Goal: Find specific page/section: Find specific page/section

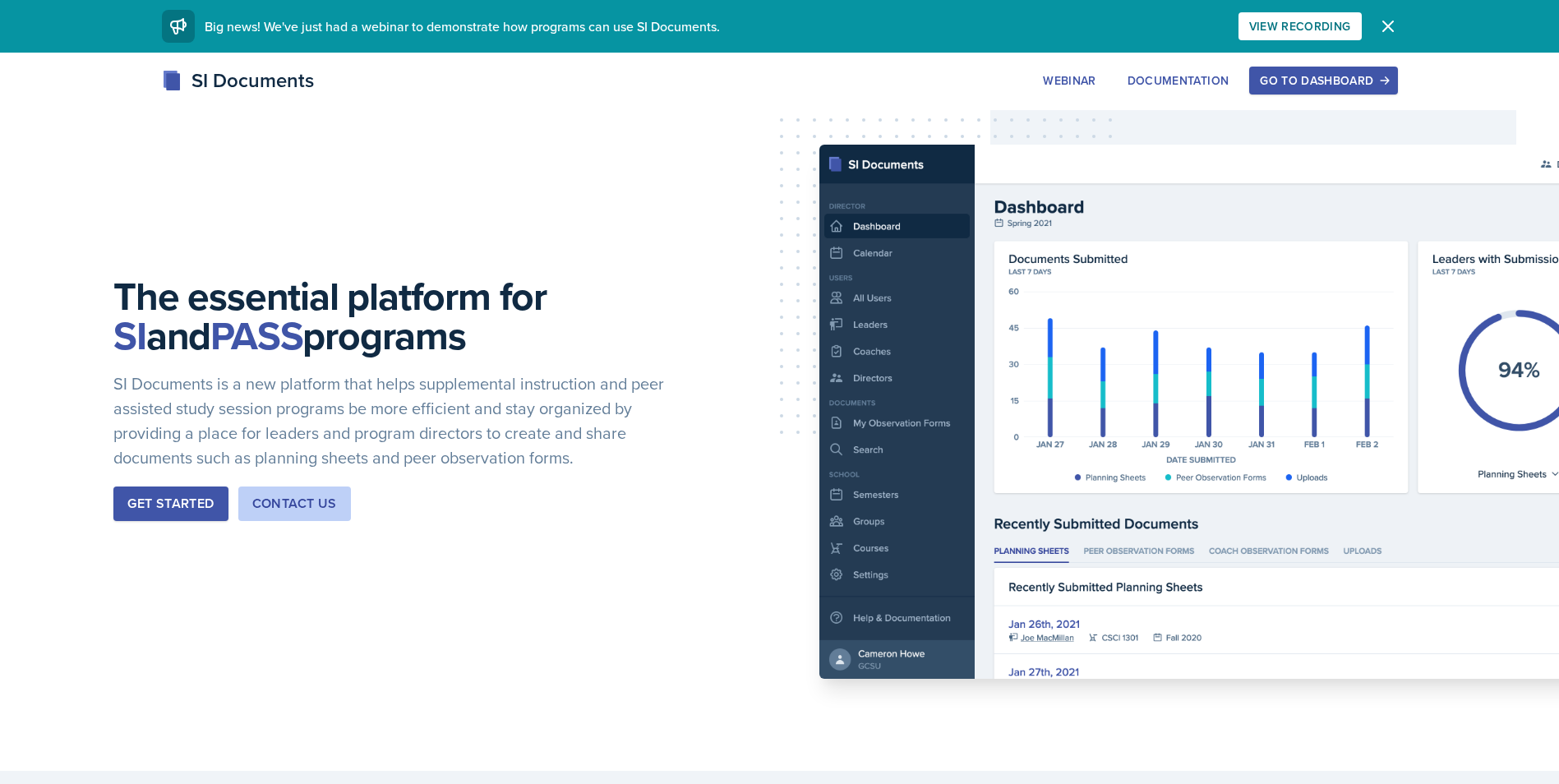
click at [1342, 80] on div "Go to Dashboard" at bounding box center [1324, 80] width 126 height 13
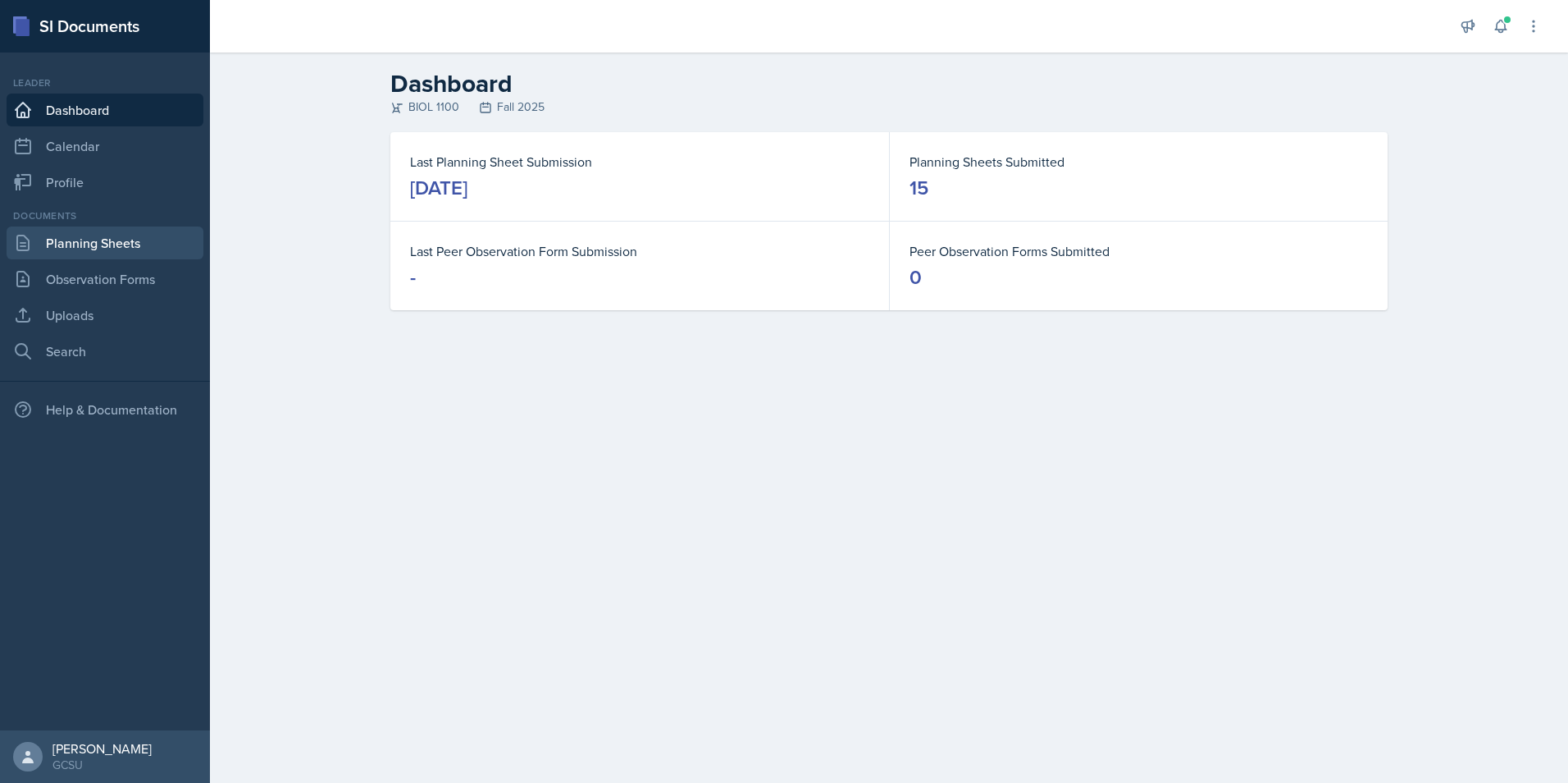
click at [127, 245] on link "Planning Sheets" at bounding box center [105, 243] width 197 height 32
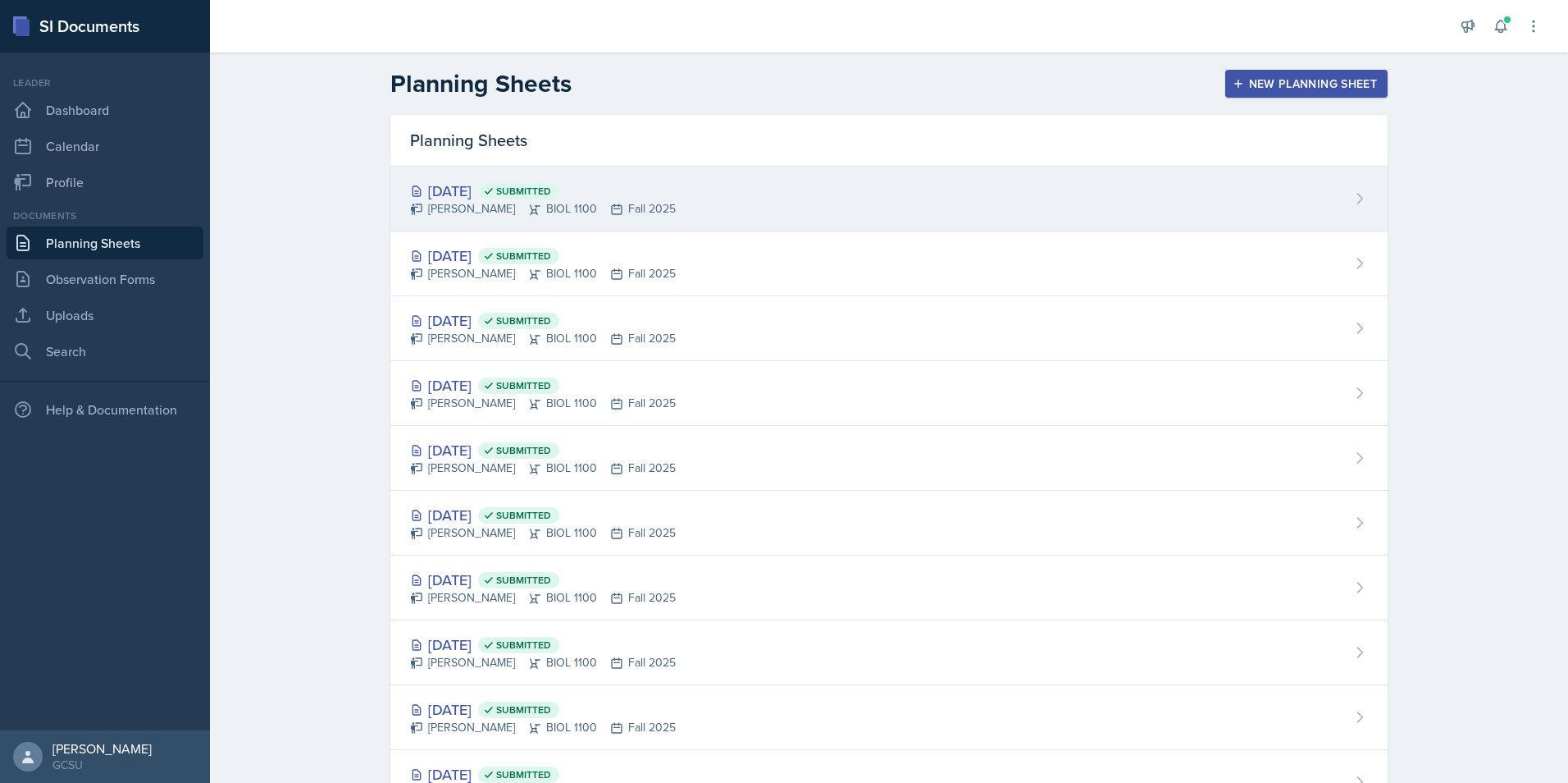
click at [512, 205] on div "[PERSON_NAME] BIOL 1100 Fall 2025" at bounding box center [543, 209] width 265 height 17
